Goal: Transaction & Acquisition: Purchase product/service

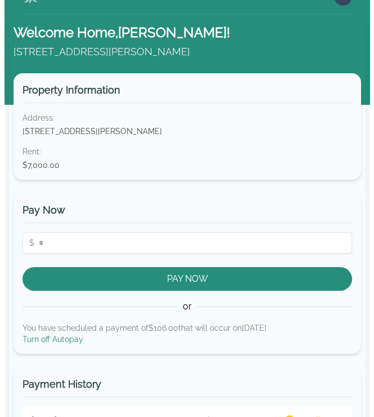
scroll to position [42, 0]
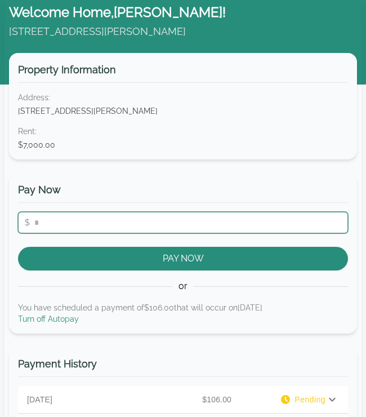
click at [132, 225] on input "number" at bounding box center [183, 222] width 330 height 21
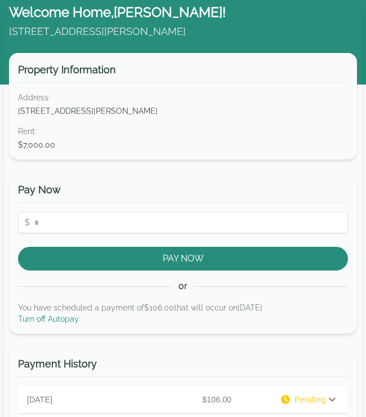
click at [42, 319] on link "Turn off Autopay" at bounding box center [48, 318] width 61 height 9
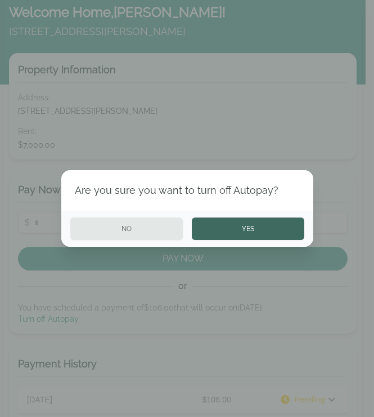
click at [227, 228] on button "Yes" at bounding box center [248, 228] width 113 height 23
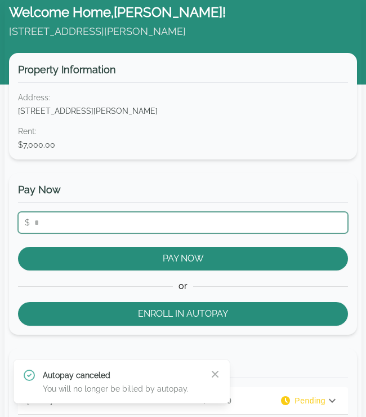
click at [87, 219] on input "number" at bounding box center [183, 222] width 330 height 21
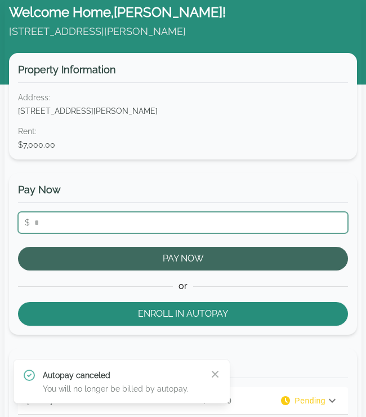
type input "***"
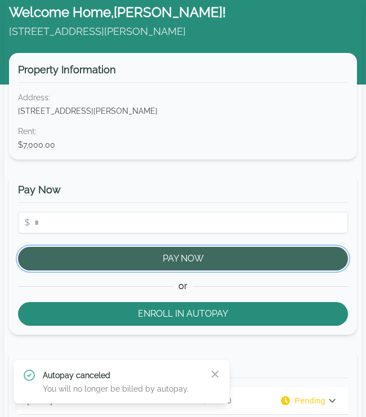
click at [156, 260] on button "Pay Now" at bounding box center [183, 259] width 330 height 24
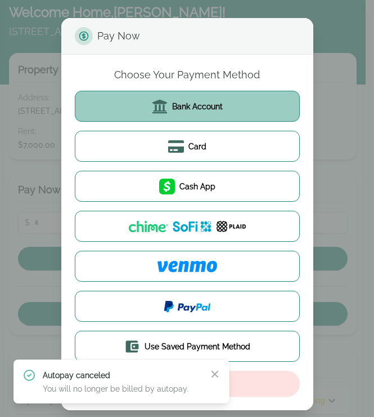
click at [204, 105] on span "Bank Account" at bounding box center [197, 106] width 51 height 11
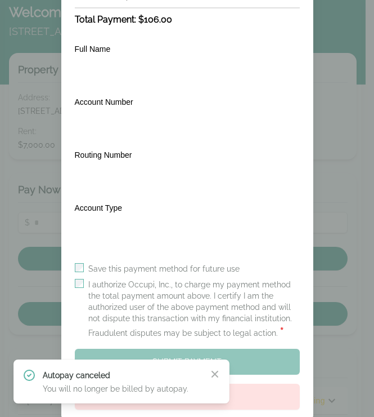
scroll to position [0, 0]
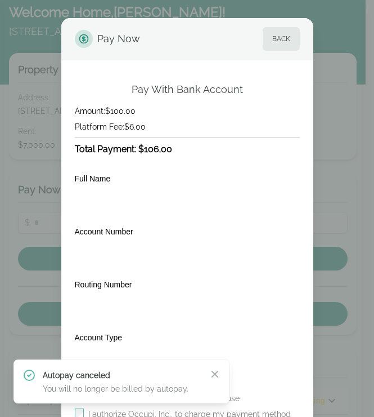
click at [171, 149] on h3 "Total Payment: $106.00" at bounding box center [187, 149] width 225 height 14
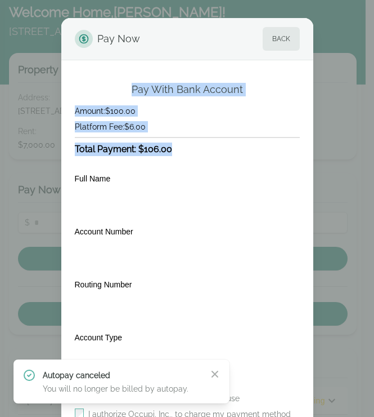
drag, startPoint x: 175, startPoint y: 148, endPoint x: 87, endPoint y: 93, distance: 103.0
click at [87, 93] on div "Pay With Bank Account Amount: $100.00 Platform Fee: $6.00 Total Payment: $106.0…" at bounding box center [187, 311] width 225 height 456
copy div "Pay With Bank Account Amount: $100.00 Platform Fee: $6.00 Total Payment: $106.00"
click at [283, 37] on button "Back" at bounding box center [281, 39] width 37 height 24
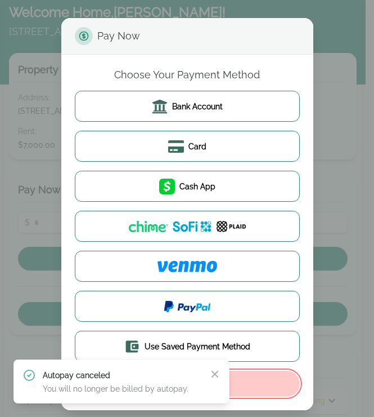
click at [217, 374] on button "Cancel" at bounding box center [187, 384] width 225 height 26
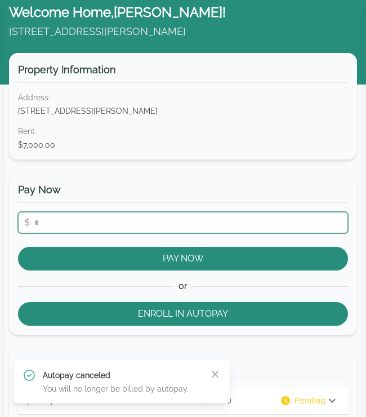
click at [180, 224] on input "number" at bounding box center [183, 222] width 330 height 21
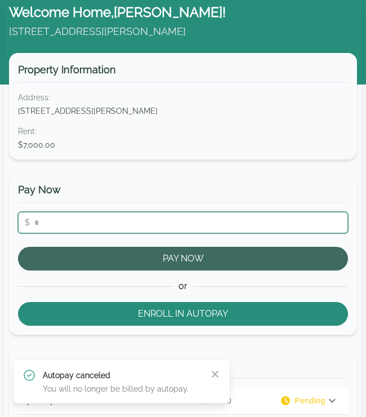
type input "****"
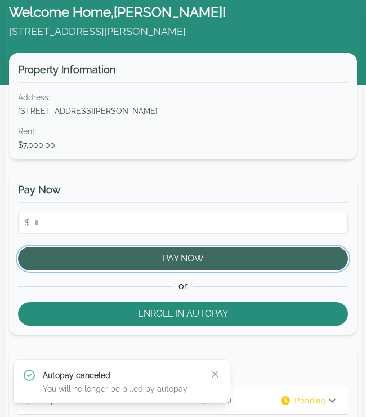
click at [189, 256] on button "Pay Now" at bounding box center [183, 259] width 330 height 24
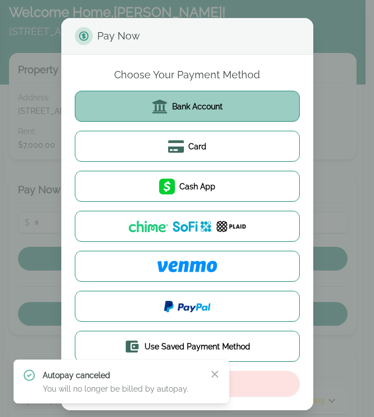
click at [186, 103] on span "Bank Account" at bounding box center [197, 106] width 51 height 11
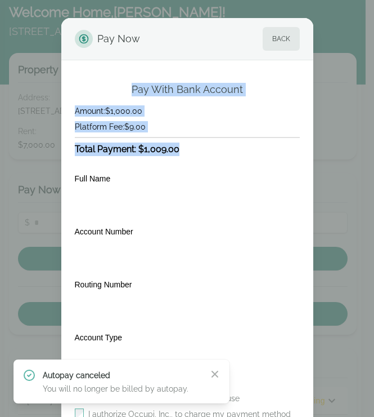
drag, startPoint x: 183, startPoint y: 154, endPoint x: 100, endPoint y: 88, distance: 105.8
click at [100, 88] on div "Pay With Bank Account Amount: $1,000.00 Platform Fee: $9.00 Total Payment: $1,0…" at bounding box center [187, 311] width 225 height 456
copy div "Pay With Bank Account Amount: $1,000.00 Platform Fee: $9.00 Total Payment: $1,0…"
